Goal: Task Accomplishment & Management: Complete application form

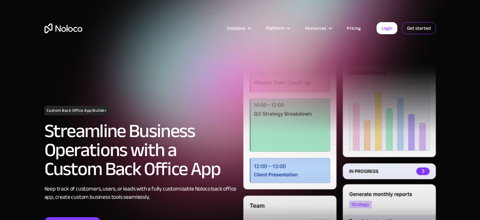
click at [410, 29] on link "Get started" at bounding box center [419, 28] width 34 height 12
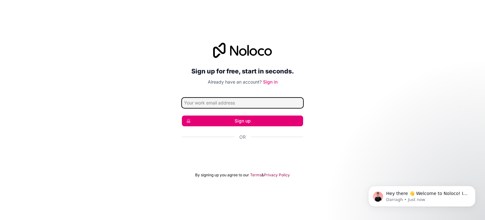
click at [224, 104] on input "Email address" at bounding box center [242, 103] width 121 height 10
type input "[EMAIL_ADDRESS][DOMAIN_NAME]"
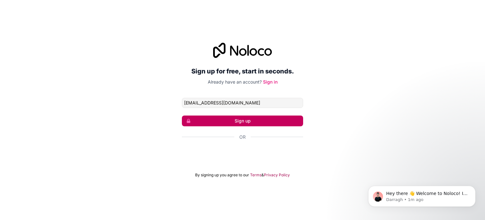
click at [226, 117] on button "Sign up" at bounding box center [242, 120] width 121 height 11
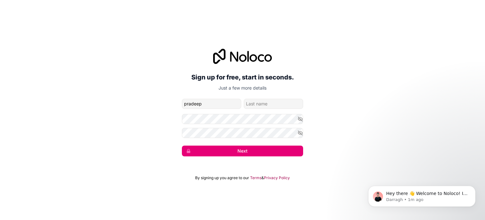
type input "pradeep"
click at [265, 103] on input "family-name" at bounding box center [273, 104] width 59 height 10
type input "pal"
click at [302, 114] on button "button" at bounding box center [301, 119] width 6 height 10
click at [257, 138] on form "[EMAIL_ADDRESS][DOMAIN_NAME] [PERSON_NAME] Next" at bounding box center [242, 127] width 121 height 57
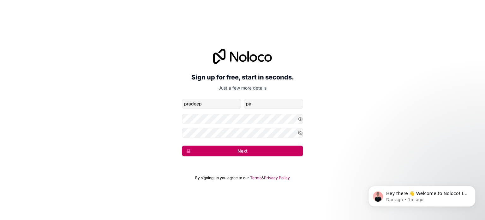
click at [245, 149] on button "Next" at bounding box center [242, 150] width 121 height 11
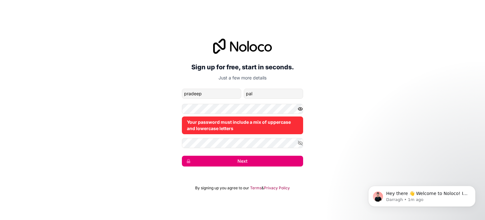
click at [299, 109] on icon "button" at bounding box center [301, 109] width 6 height 6
click at [299, 110] on icon "button" at bounding box center [300, 108] width 4 height 3
click at [298, 143] on icon "button" at bounding box center [301, 143] width 6 height 6
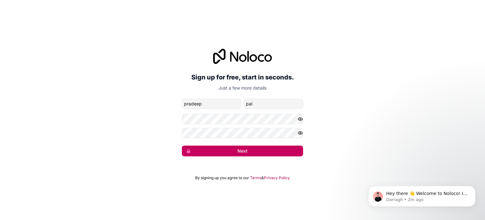
click at [215, 147] on button "Next" at bounding box center [242, 150] width 121 height 11
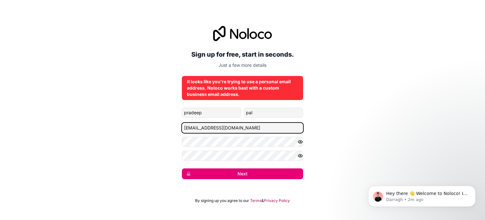
drag, startPoint x: 244, startPoint y: 126, endPoint x: 88, endPoint y: 132, distance: 156.2
click at [88, 132] on div "Sign up for free, start in seconds. Just a few more details It looks like you'r…" at bounding box center [242, 102] width 485 height 171
type input "[EMAIL_ADDRESS][DOMAIN_NAME]"
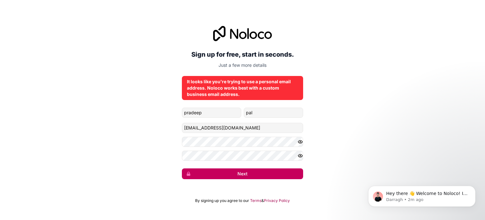
click at [243, 174] on button "Next" at bounding box center [242, 173] width 121 height 11
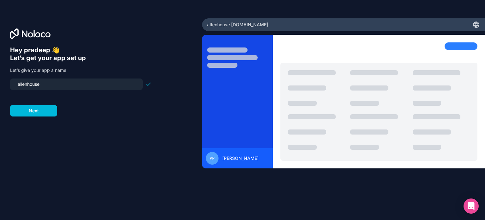
click at [27, 117] on div "Hey pradeep 👋 Let’s get your app set up Let’s give your app a name [PERSON_NAME…" at bounding box center [101, 118] width 182 height 145
click at [67, 83] on input "allenhouse" at bounding box center [76, 84] width 125 height 9
click at [45, 111] on button "Next" at bounding box center [33, 110] width 47 height 11
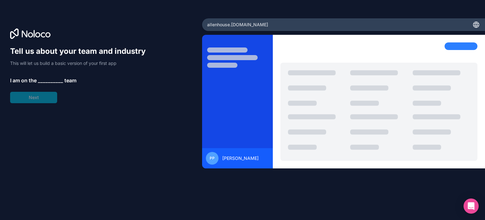
click at [41, 81] on span "__________" at bounding box center [50, 80] width 25 height 8
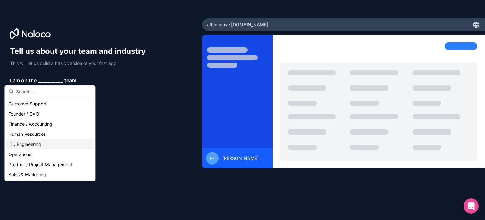
click at [31, 144] on div "IT / Engineering" at bounding box center [50, 144] width 88 height 10
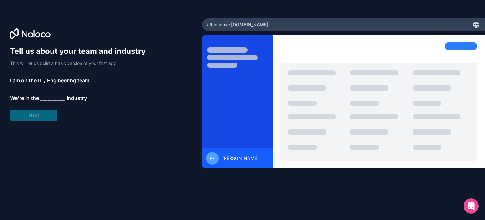
click at [44, 101] on span "__________" at bounding box center [52, 98] width 25 height 8
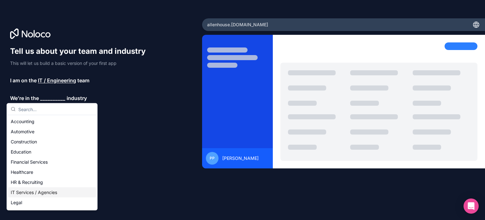
click at [36, 192] on div "IT Services / Agencies" at bounding box center [52, 192] width 88 height 10
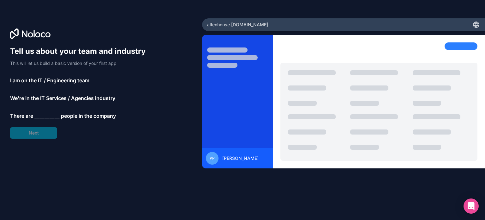
click at [39, 114] on span "__________" at bounding box center [46, 116] width 25 height 8
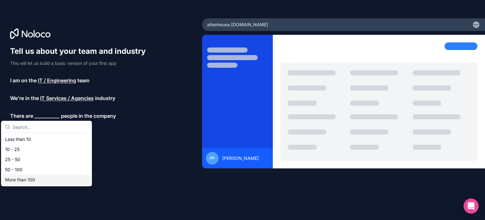
click at [26, 180] on div "More than 100" at bounding box center [47, 179] width 88 height 10
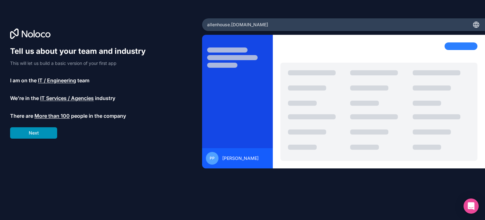
click at [31, 134] on button "Next" at bounding box center [33, 132] width 47 height 11
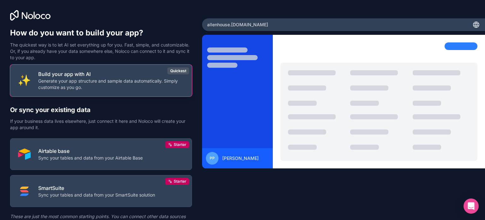
click at [125, 82] on p "Generate your app structure and sample data automatically. Simply customize as …" at bounding box center [111, 84] width 146 height 13
click at [155, 91] on button "Build your app with AI Generate your app structure and sample data automaticall…" at bounding box center [101, 80] width 182 height 32
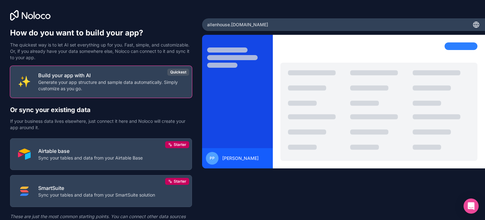
click at [215, 160] on div "pp" at bounding box center [212, 158] width 13 height 13
click at [276, 23] on div "allenhouse .[DOMAIN_NAME]" at bounding box center [343, 24] width 283 height 13
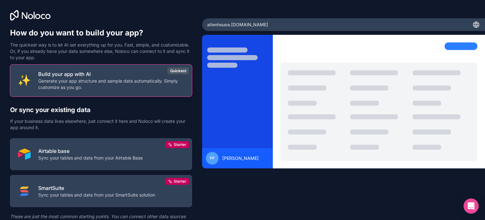
click at [114, 66] on button "Build your app with AI Generate your app structure and sample data automaticall…" at bounding box center [101, 80] width 182 height 32
click at [174, 69] on div "Quickest" at bounding box center [178, 70] width 22 height 7
click at [99, 67] on button "Build your app with AI Generate your app structure and sample data automaticall…" at bounding box center [101, 80] width 182 height 32
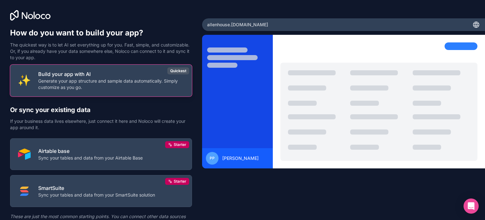
click at [99, 67] on button "Build your app with AI Generate your app structure and sample data automaticall…" at bounding box center [101, 80] width 182 height 32
click at [75, 77] on p "Build your app with AI" at bounding box center [111, 74] width 146 height 8
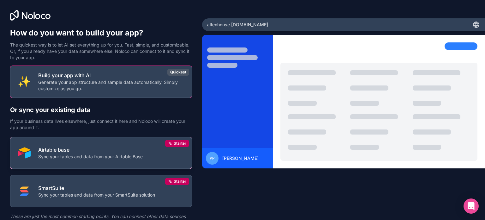
click at [51, 158] on p "Sync your tables and data from your Airtable Base" at bounding box center [90, 156] width 105 height 6
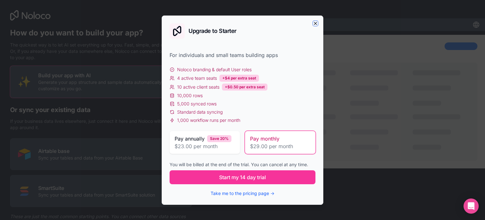
click at [317, 24] on icon "button" at bounding box center [315, 23] width 5 height 5
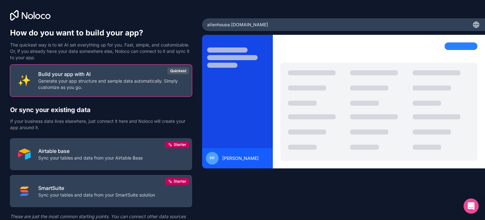
click at [116, 75] on p "Build your app with AI" at bounding box center [111, 74] width 146 height 8
click at [178, 87] on p "Generate your app structure and sample data automatically. Simply customize as …" at bounding box center [111, 84] width 146 height 13
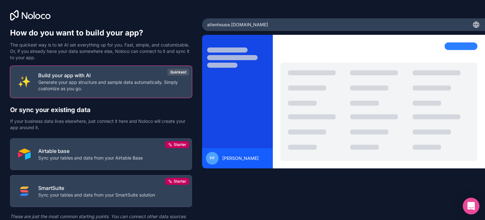
click at [478, 206] on div "Open Intercom Messenger" at bounding box center [471, 205] width 17 height 17
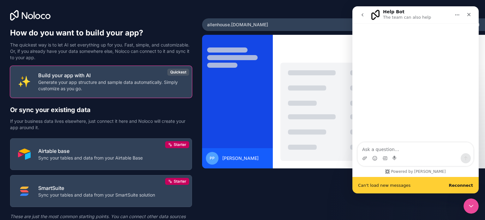
click at [395, 147] on textarea "Ask a question…" at bounding box center [416, 147] width 116 height 11
type textarea "HII"
click at [470, 15] on icon "Close" at bounding box center [469, 14] width 3 height 3
